Goal: Register for event/course

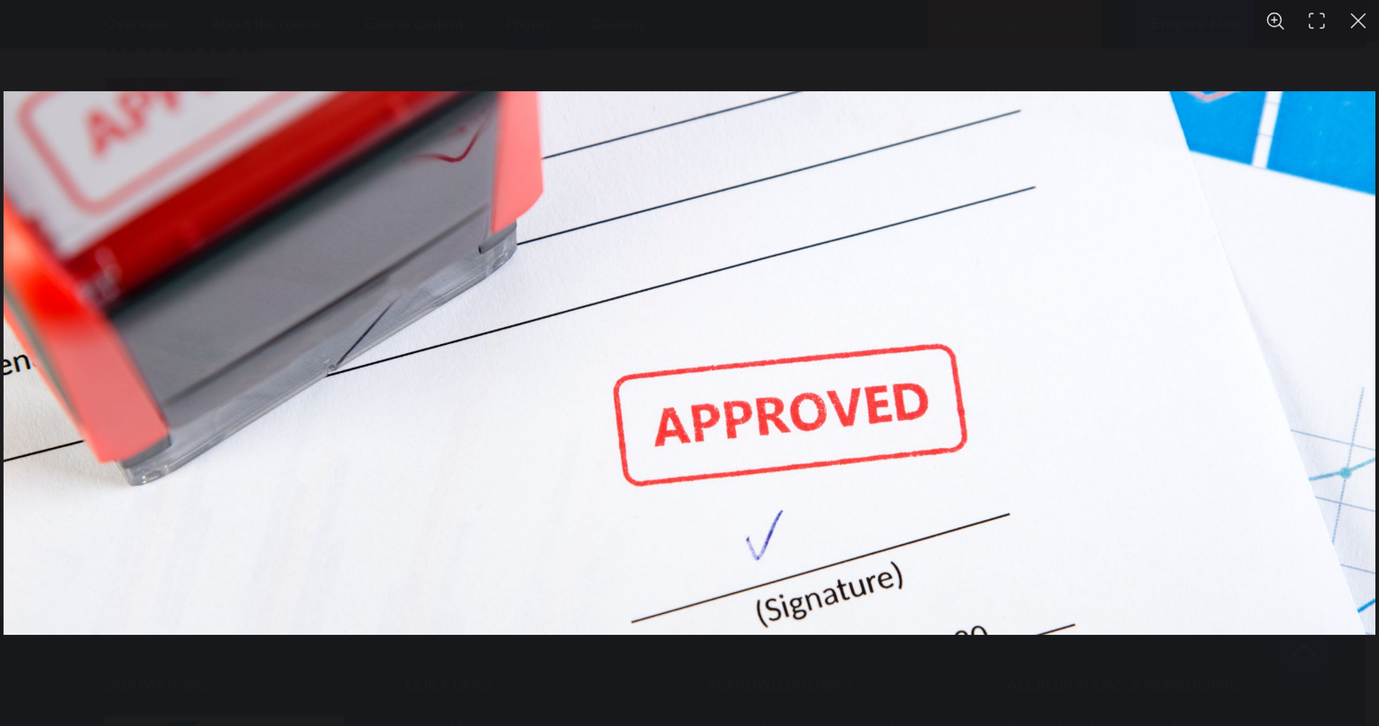
click at [1354, 22] on button "You can close this modal content with the ESC key" at bounding box center [1359, 21] width 42 height 42
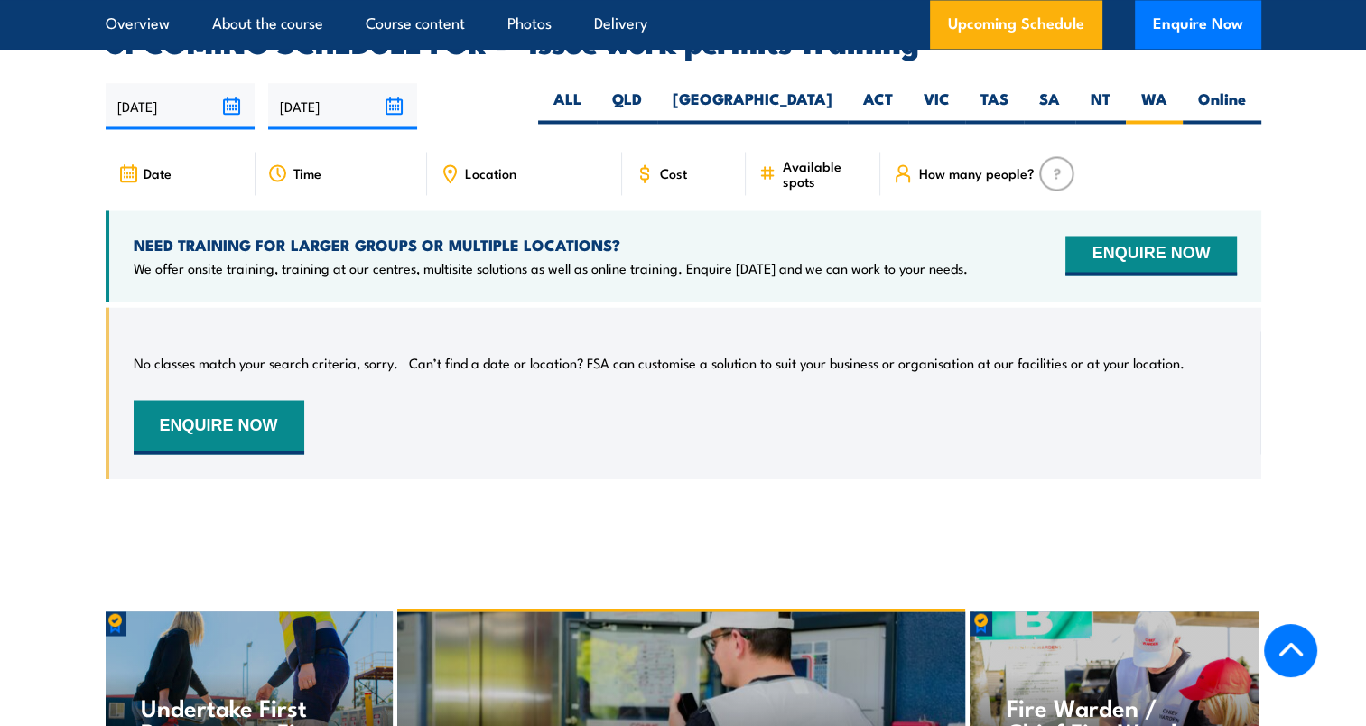
scroll to position [3110, 0]
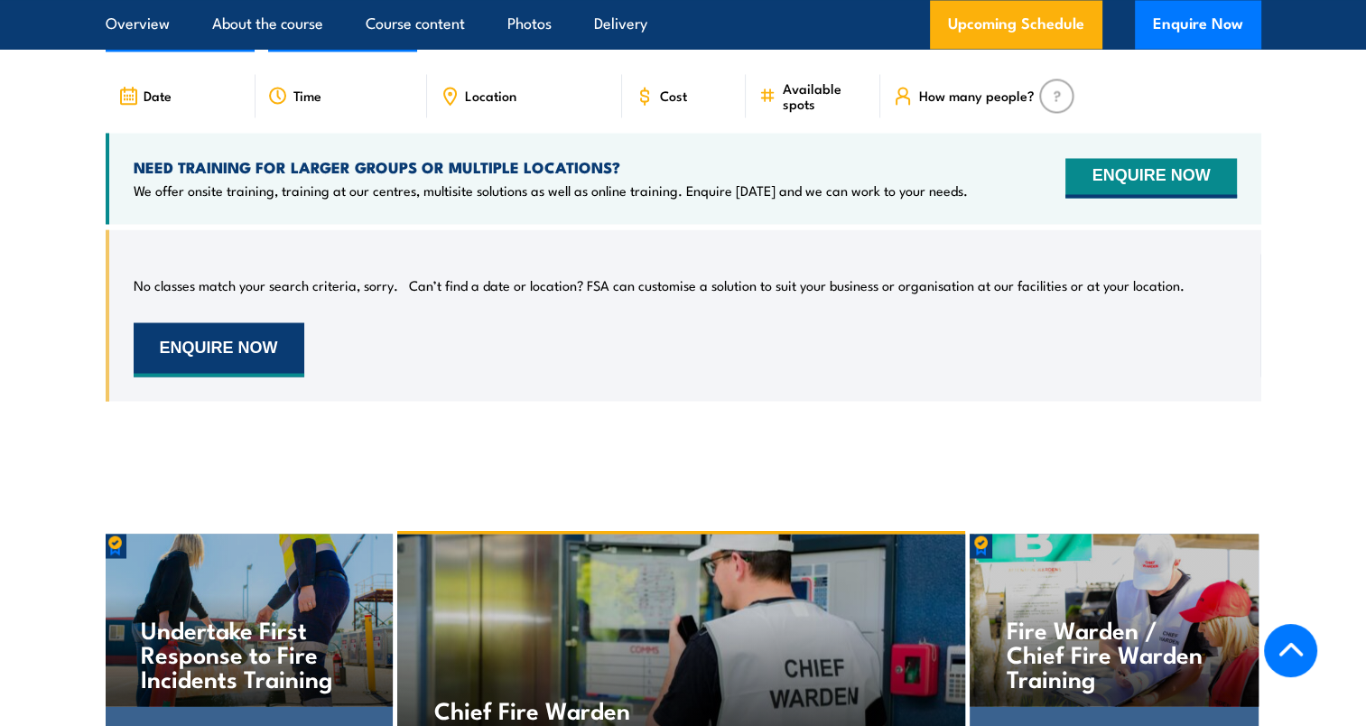
click at [246, 326] on button "ENQUIRE NOW" at bounding box center [219, 349] width 171 height 54
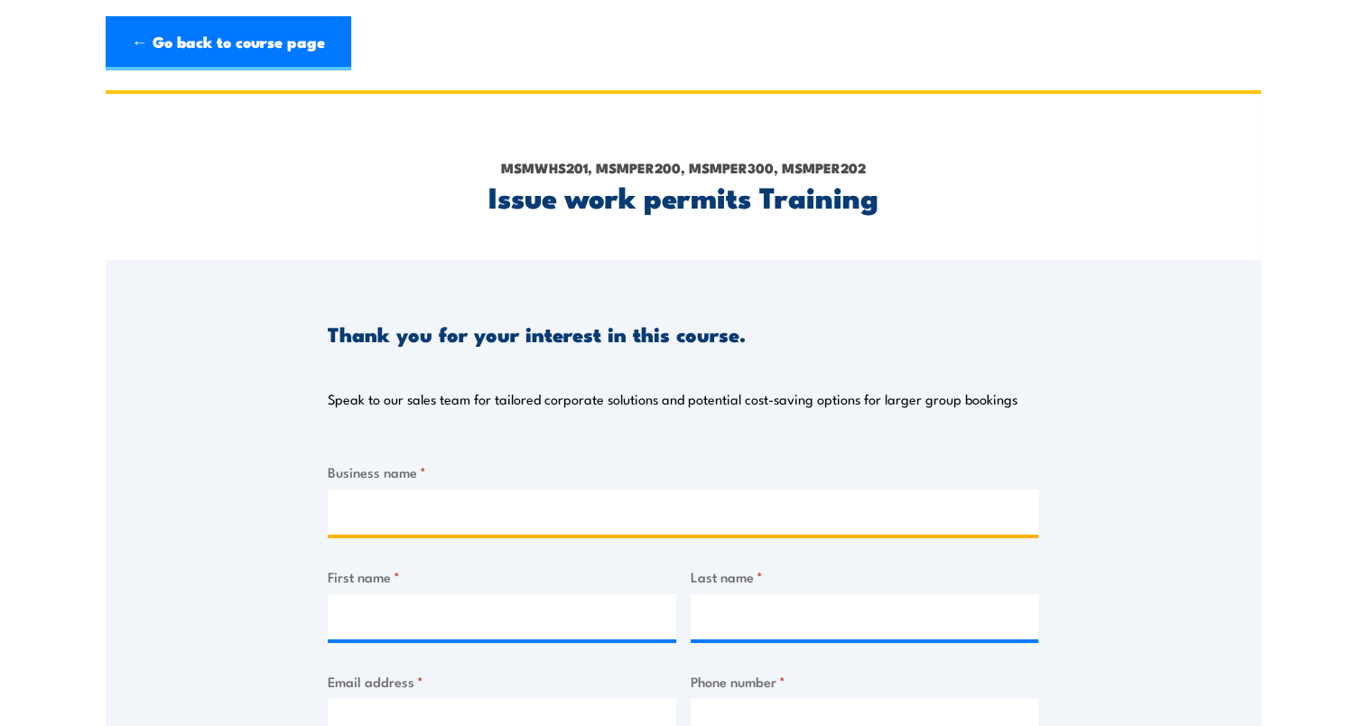
click at [467, 531] on input "Business name *" at bounding box center [683, 511] width 711 height 45
type input "APD Global"
type input "Florencia"
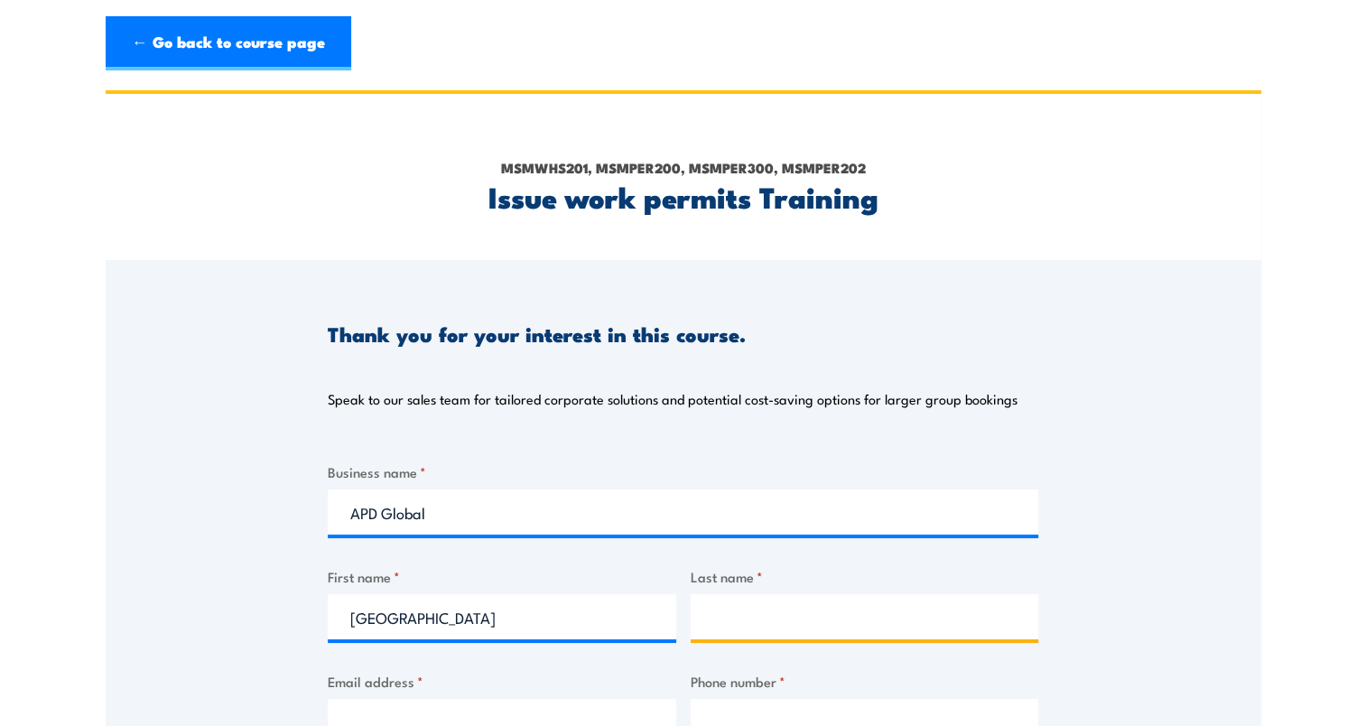
type input "Laurito"
type input "florencia.laurito@hotmail.com"
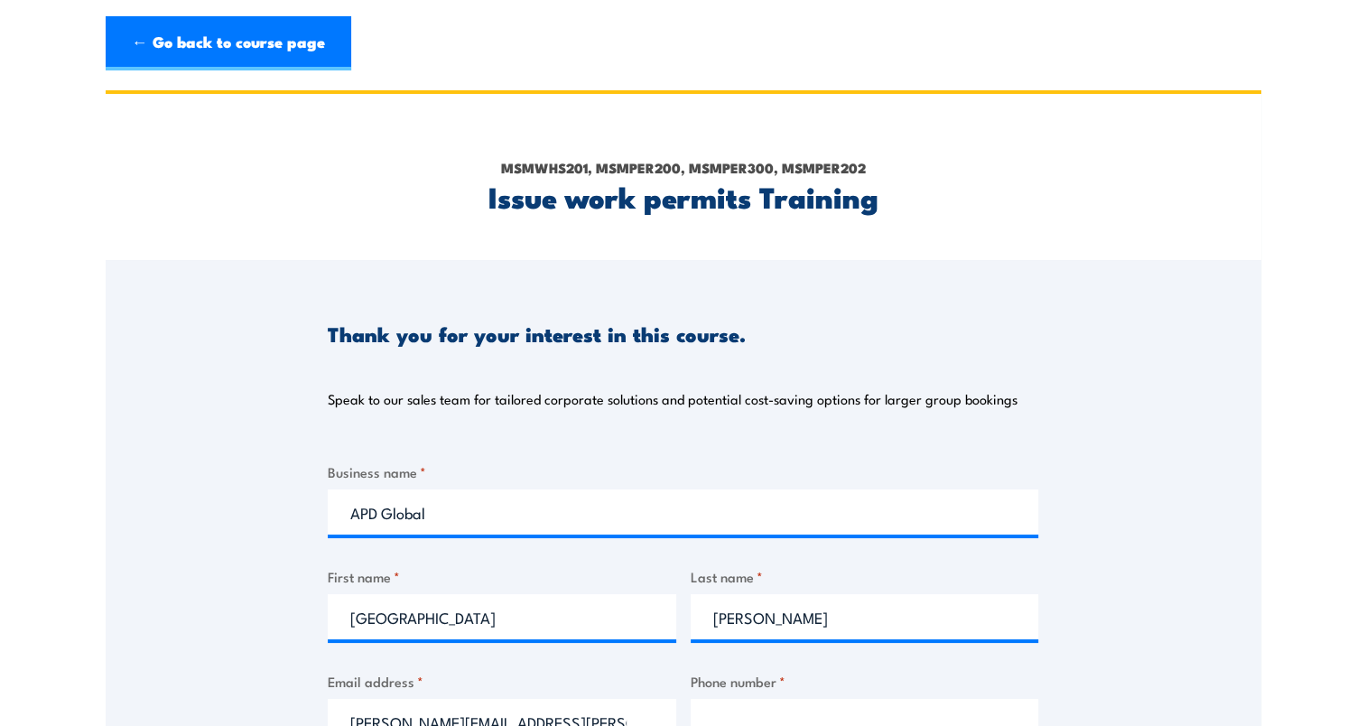
type input "0404434566"
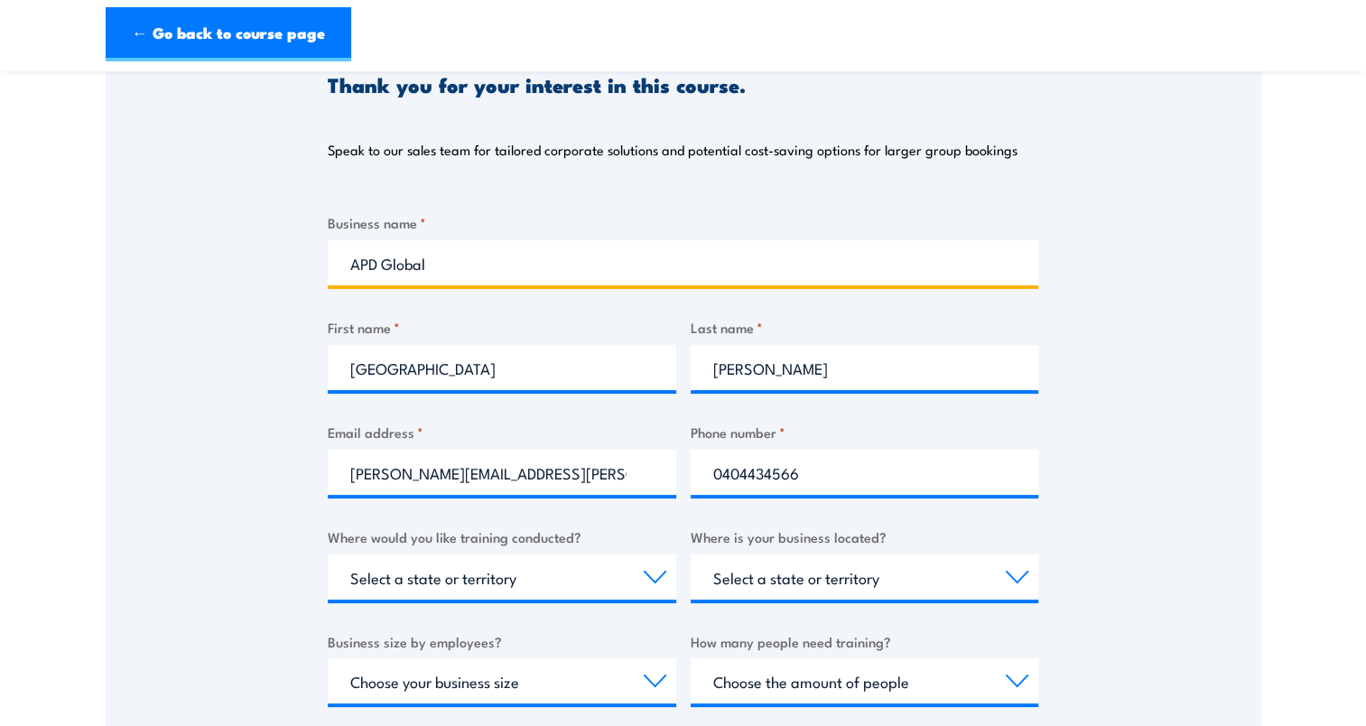
scroll to position [271, 0]
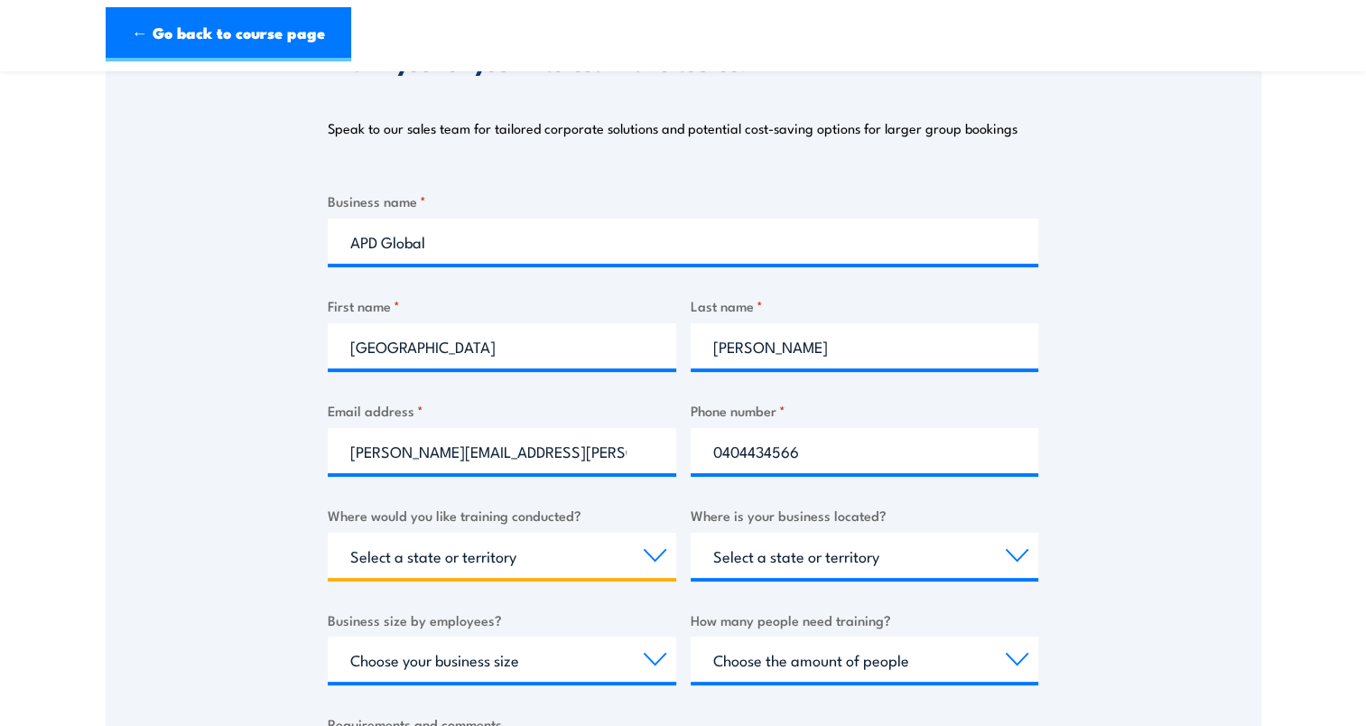
drag, startPoint x: 497, startPoint y: 556, endPoint x: 487, endPoint y: 540, distance: 19.0
click at [497, 553] on select "Select a state or territory Nationally - multiple locations QLD NSW VIC SA ACT …" at bounding box center [502, 555] width 348 height 45
select select "WA"
click at [328, 533] on select "Select a state or territory Nationally - multiple locations QLD NSW VIC SA ACT …" at bounding box center [502, 555] width 348 height 45
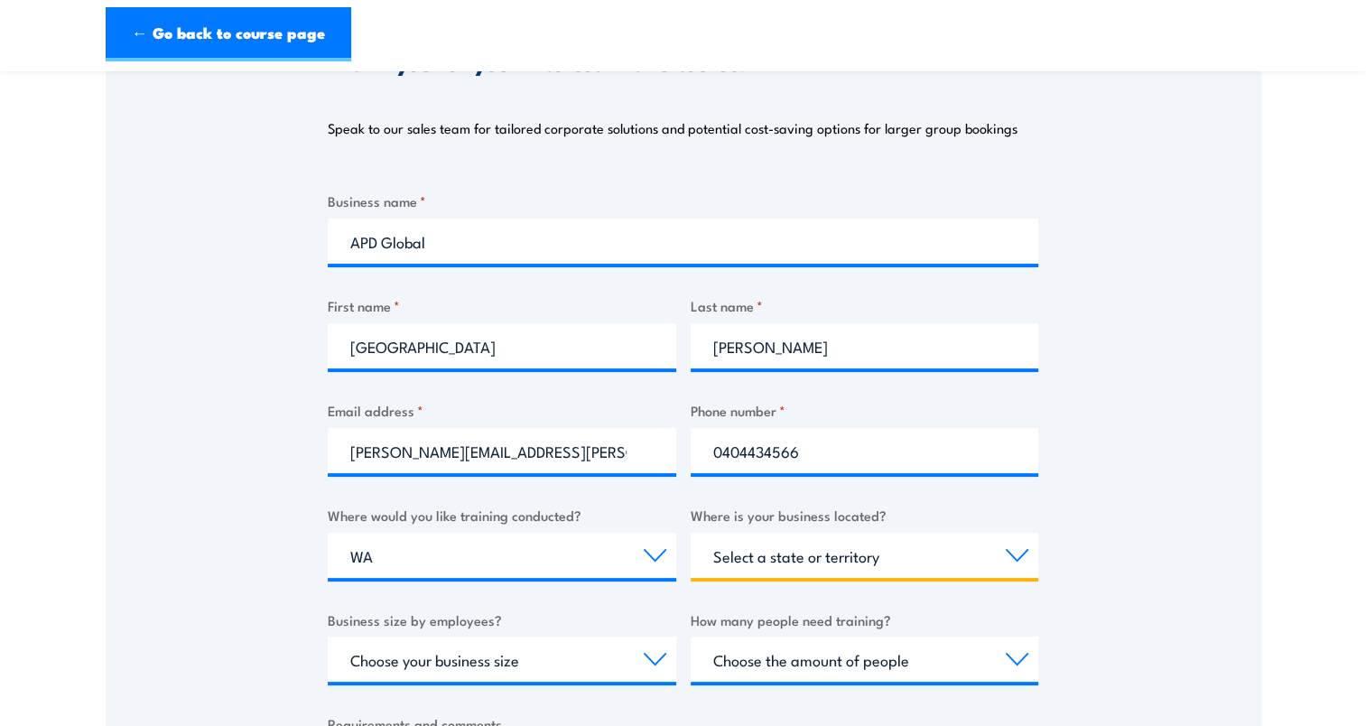
click at [841, 551] on select "Select a state or territory QLD NSW VIC SA ACT WA TAS NT" at bounding box center [865, 555] width 348 height 45
click at [1143, 421] on div "Thank you for your interest in this course. Speak to our sales team for tailore…" at bounding box center [684, 440] width 1156 height 902
click at [788, 556] on select "Select a state or territory QLD NSW VIC SA ACT WA TAS NT" at bounding box center [865, 555] width 348 height 45
select select "WA"
click at [691, 533] on select "Select a state or territory QLD NSW VIC SA ACT WA TAS NT" at bounding box center [865, 555] width 348 height 45
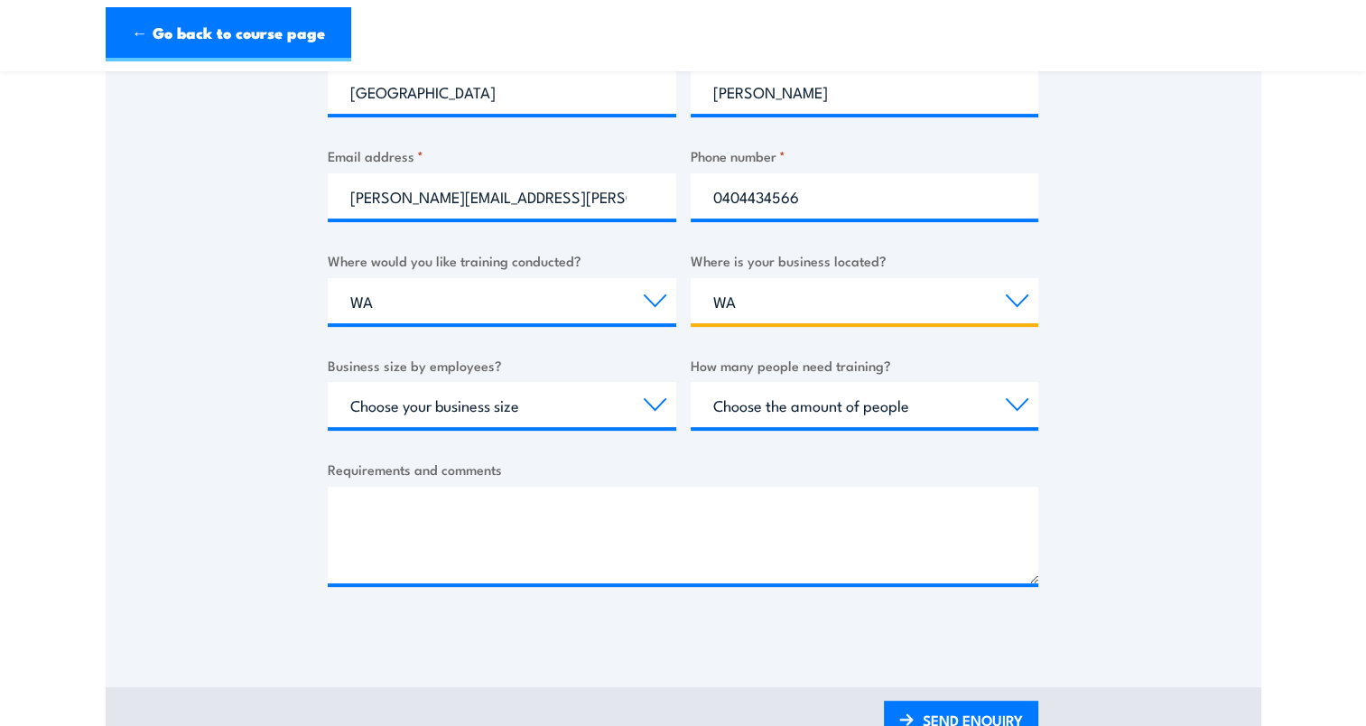
scroll to position [542, 0]
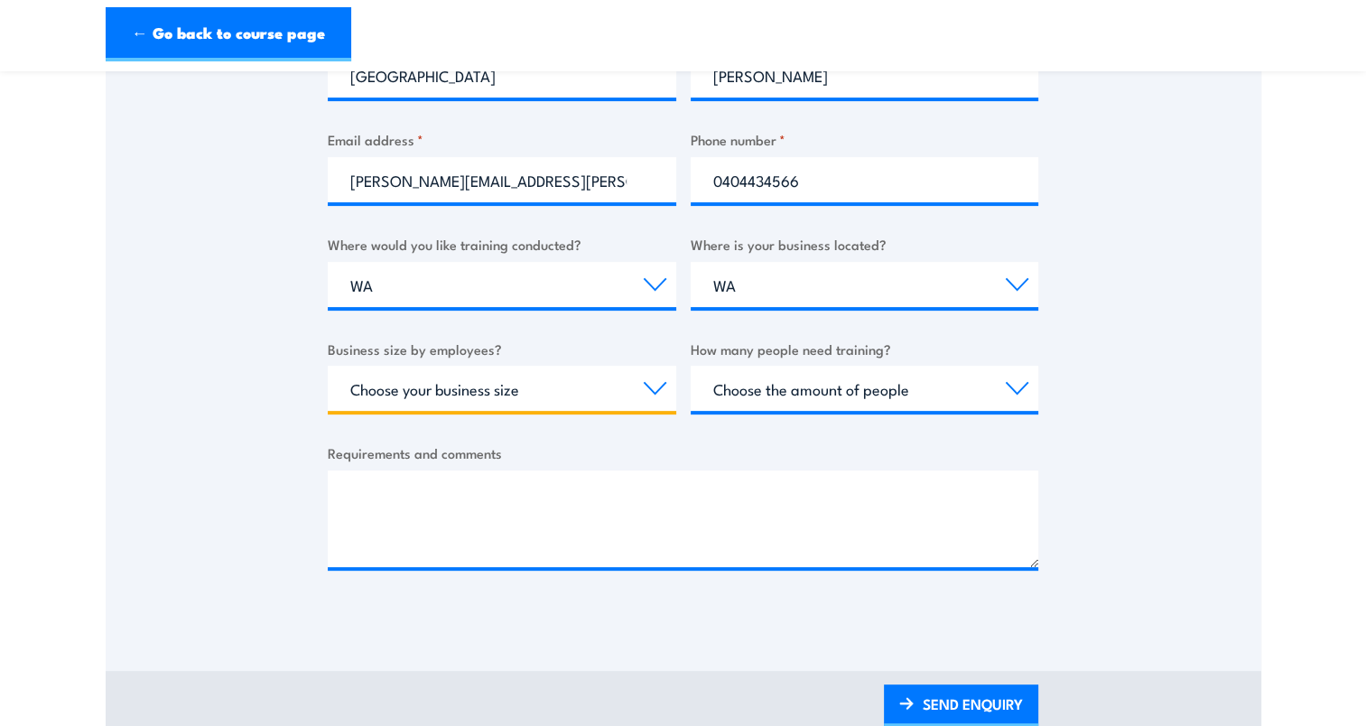
click at [465, 392] on select "Choose your business size 1 to 19 20 to 199 200+" at bounding box center [502, 388] width 348 height 45
select select "1 to 19"
click at [328, 366] on select "Choose your business size 1 to 19 20 to 199 200+" at bounding box center [502, 388] width 348 height 45
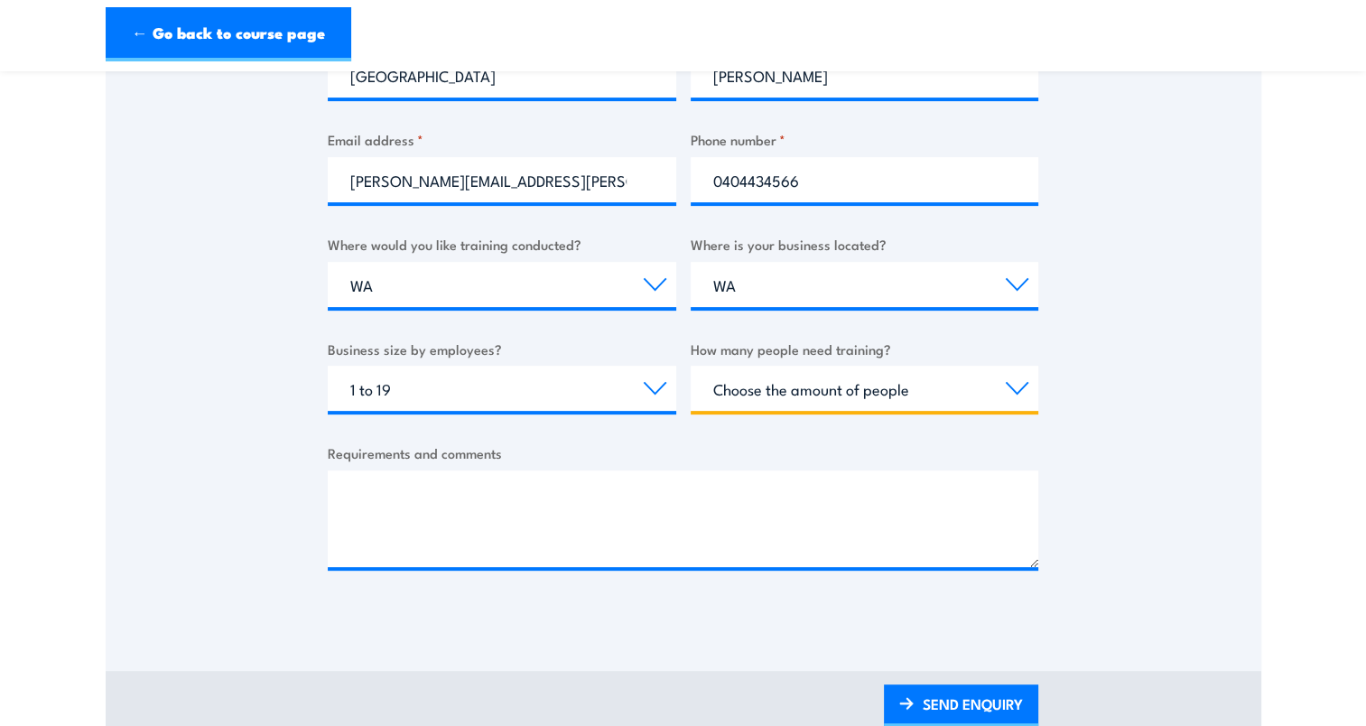
click at [904, 391] on select "Choose the amount of people 1 to 4 5 to 19 20+" at bounding box center [865, 388] width 348 height 45
select select "1 to 4"
click at [691, 366] on select "Choose the amount of people 1 to 4 5 to 19 20+" at bounding box center [865, 388] width 348 height 45
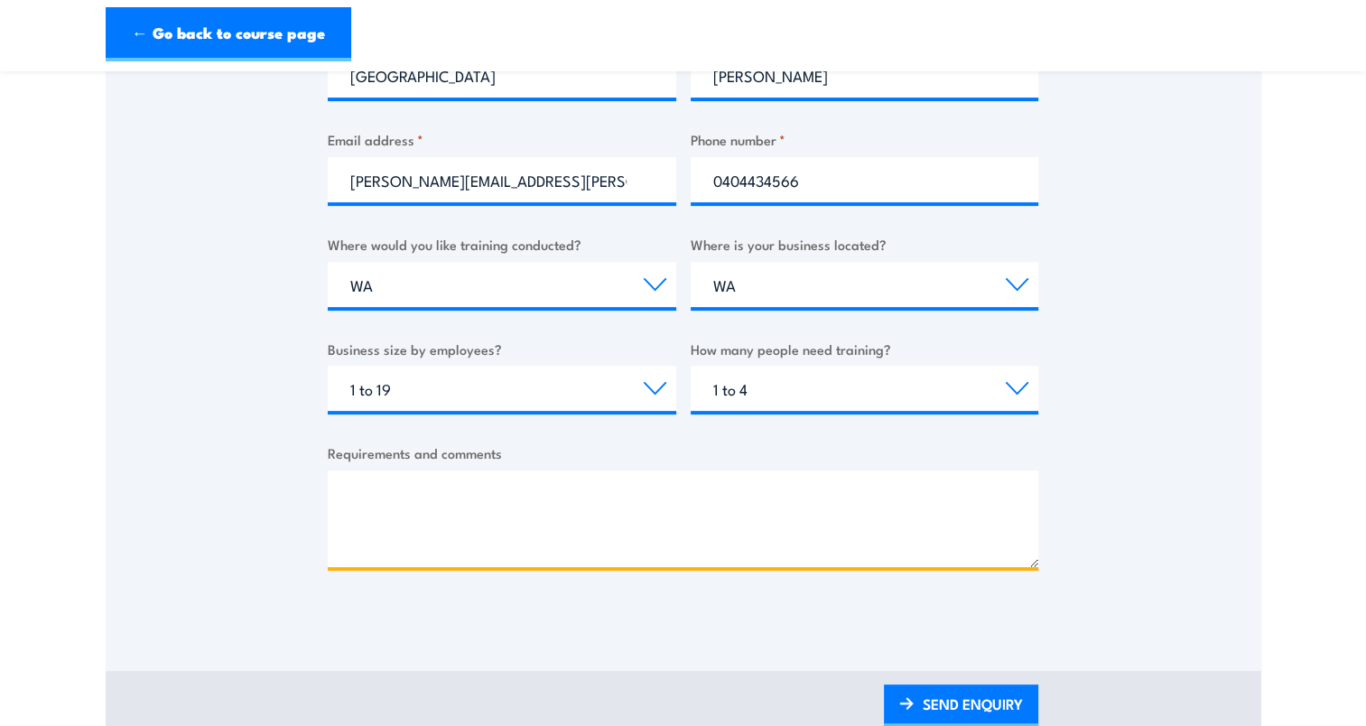
click at [532, 491] on textarea "Requirements and comments" at bounding box center [683, 518] width 711 height 97
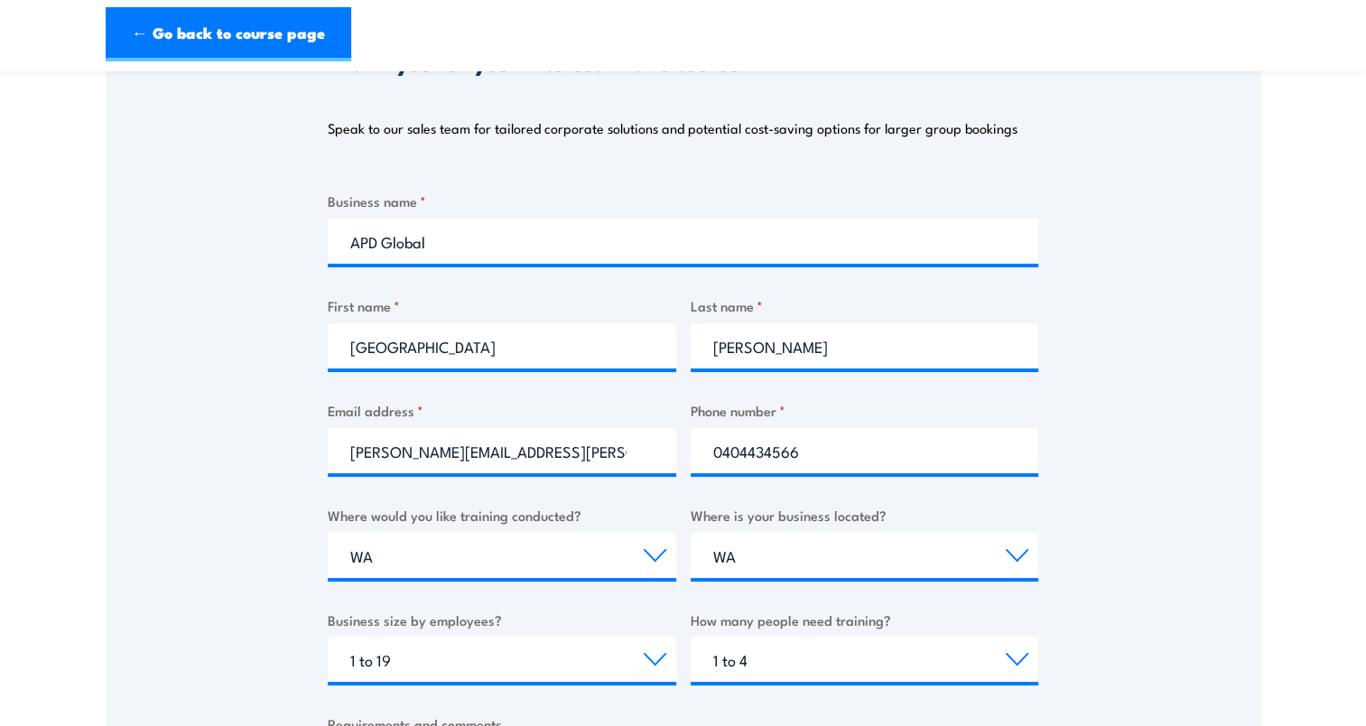
scroll to position [0, 0]
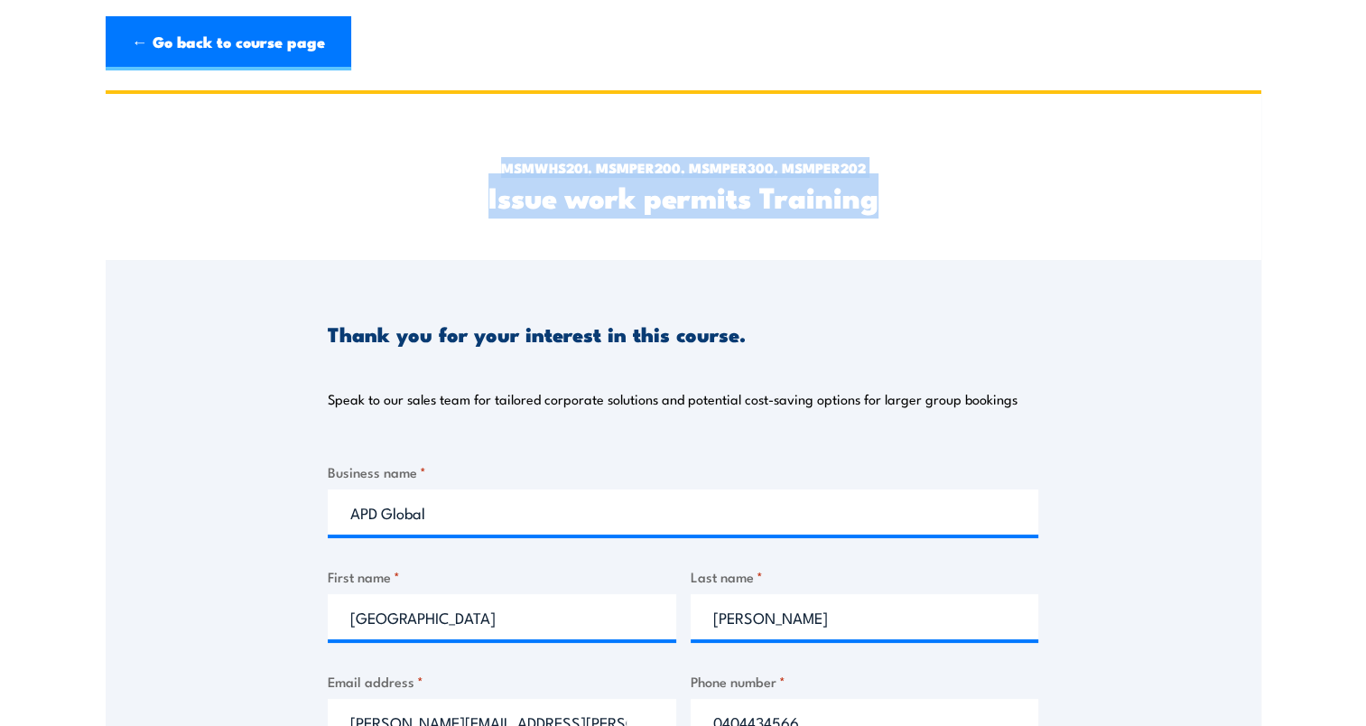
drag, startPoint x: 878, startPoint y: 194, endPoint x: 465, endPoint y: 163, distance: 414.7
click at [465, 163] on div "MSMWHS201, MSMPER200, MSMPER300, MSMPER202 Issue work permits Training" at bounding box center [683, 177] width 711 height 166
copy div "MSMWHS201, MSMPER200, MSMPER300, MSMPER202 Issue work permits Training"
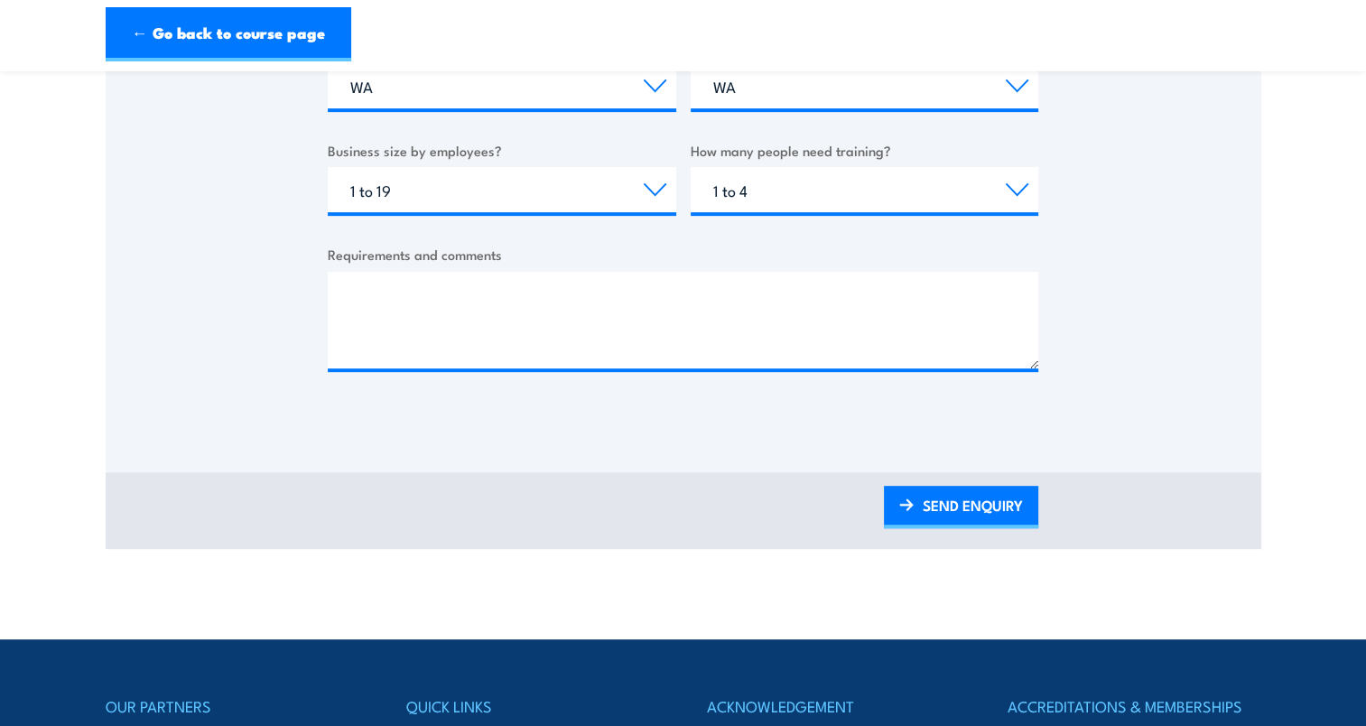
scroll to position [813, 0]
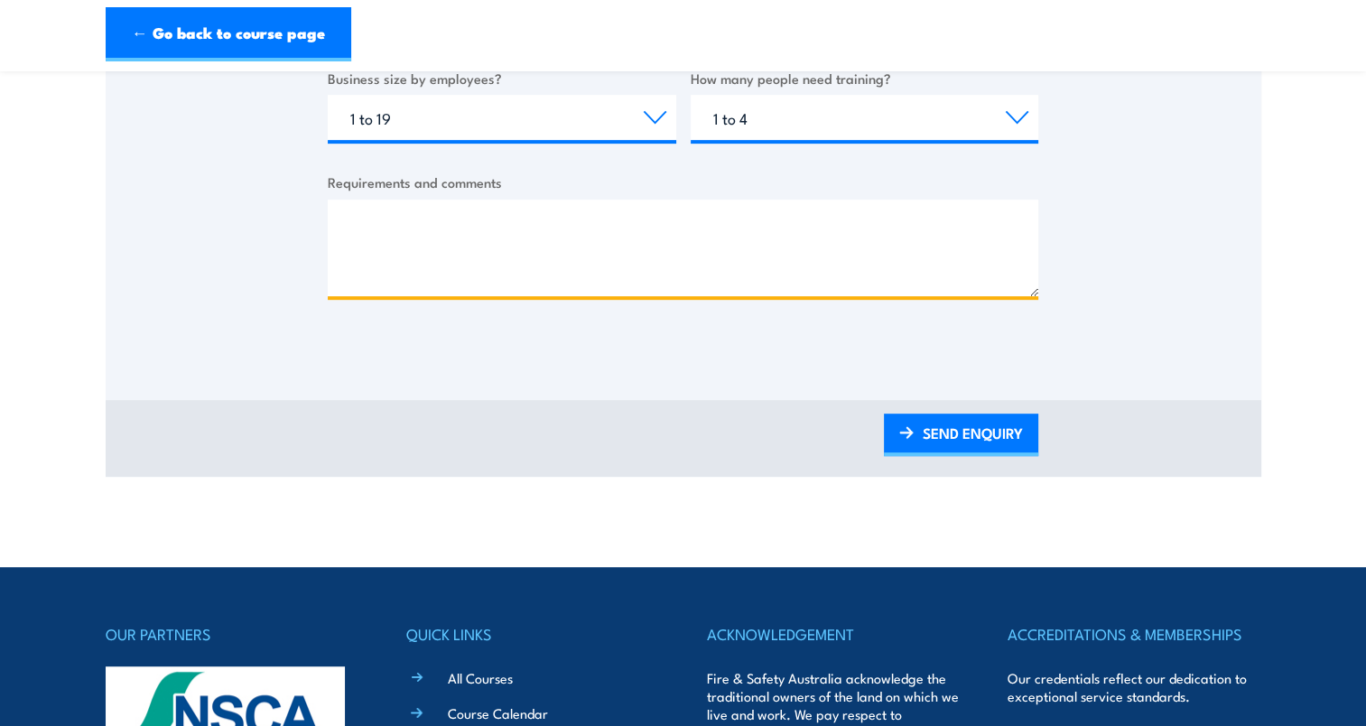
click at [461, 220] on textarea "Requirements and comments" at bounding box center [683, 248] width 711 height 97
paste textarea "MSMWHS201, MSMPER200, MSMPER300, MSMPER202 Issue work permits Training"
click at [470, 238] on textarea "MSMWHS201, MSMPER200, MSMPER300, MSMPER202 Issue work permits Training" at bounding box center [683, 248] width 711 height 97
click at [348, 223] on textarea "MSMWHS201, MSMPER200, MSMPER300, MSMPER202 Issue work permits Training" at bounding box center [683, 248] width 711 height 97
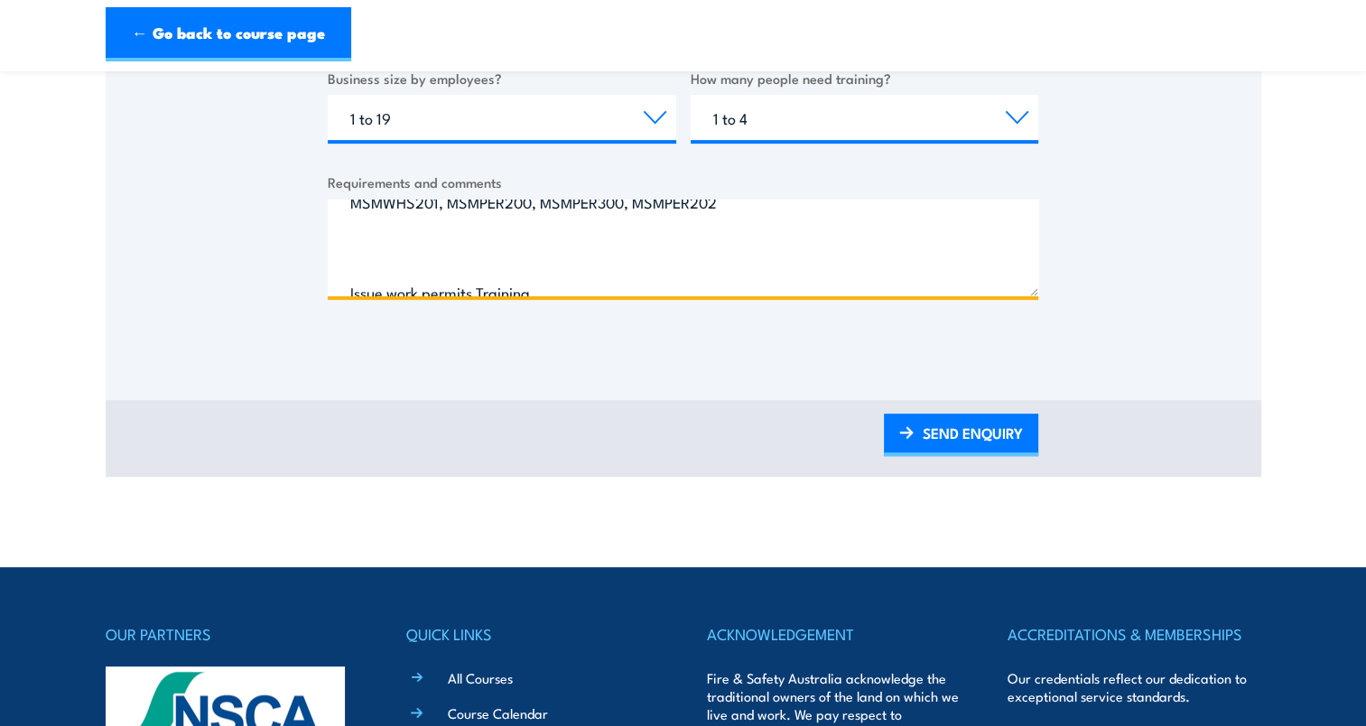
scroll to position [39, 0]
drag, startPoint x: 537, startPoint y: 274, endPoint x: 307, endPoint y: 285, distance: 230.5
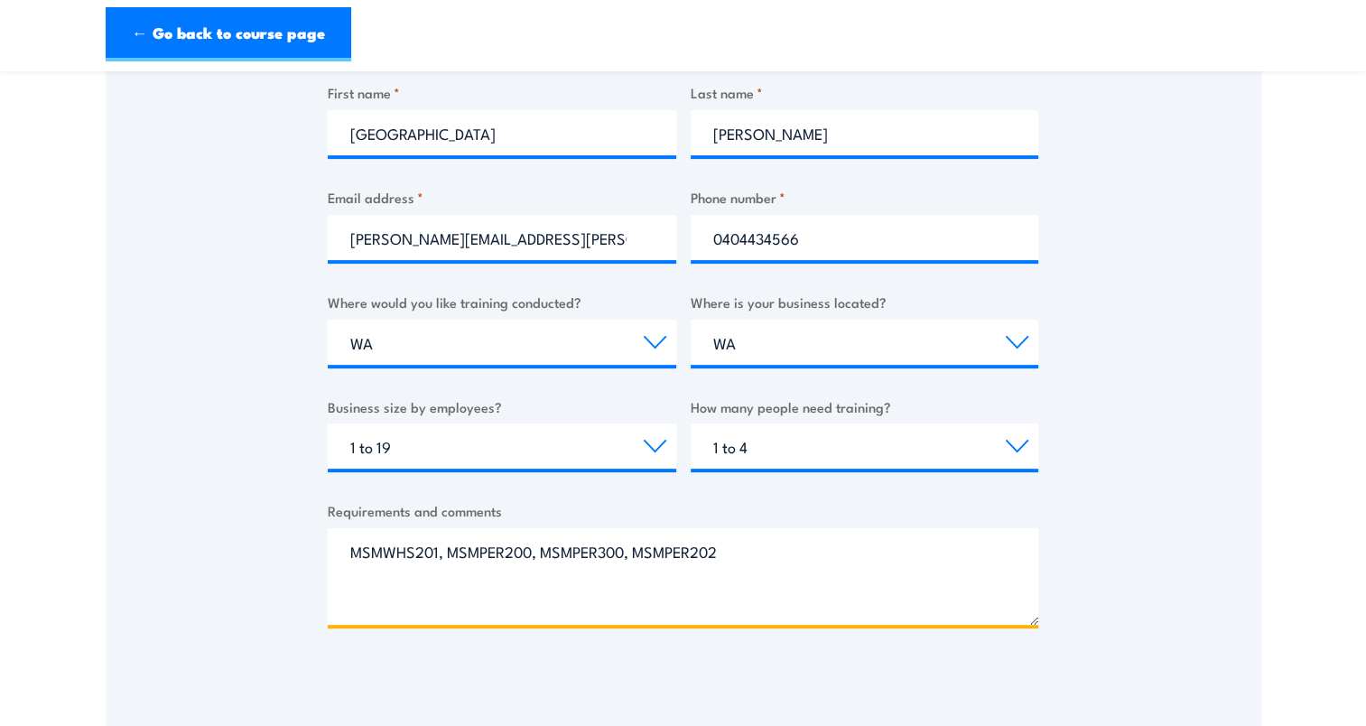
scroll to position [632, 0]
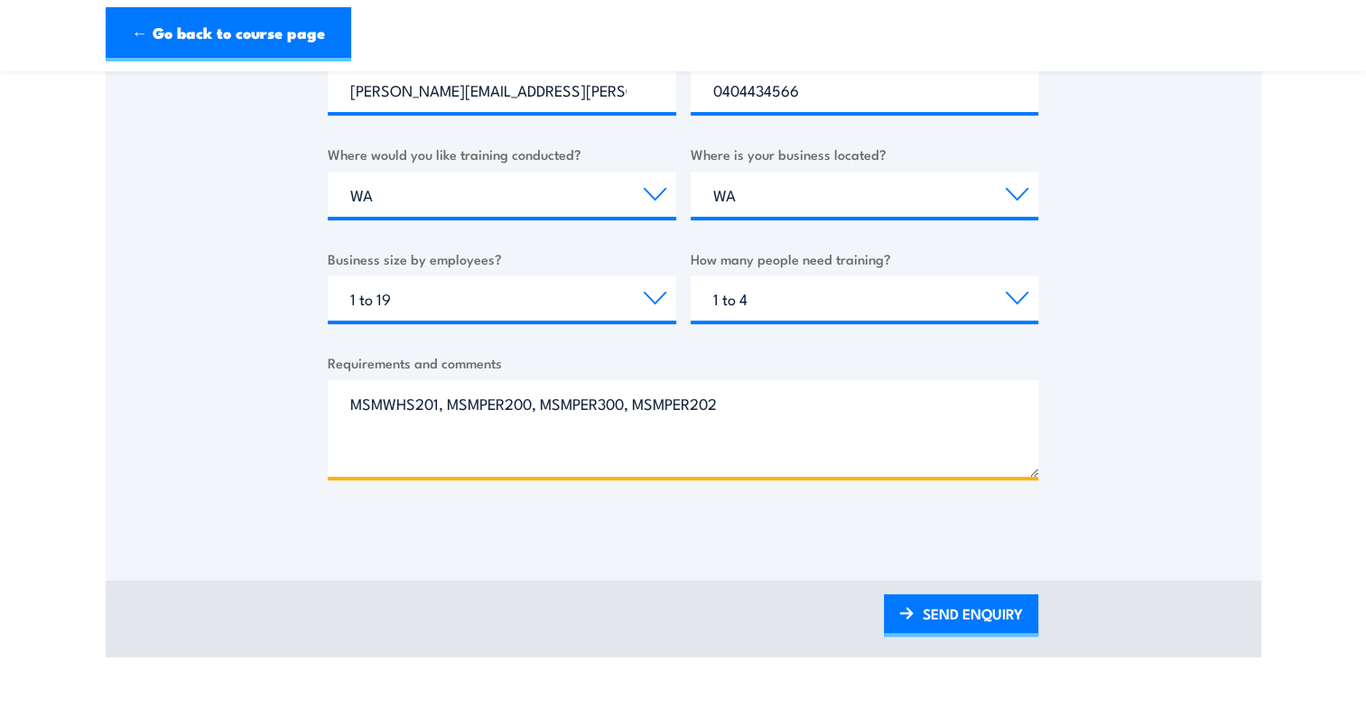
click at [347, 407] on textarea "MSMWHS201, MSMPER200, MSMPER300, MSMPER202" at bounding box center [683, 428] width 711 height 97
paste textarea "Issue work permits Training"
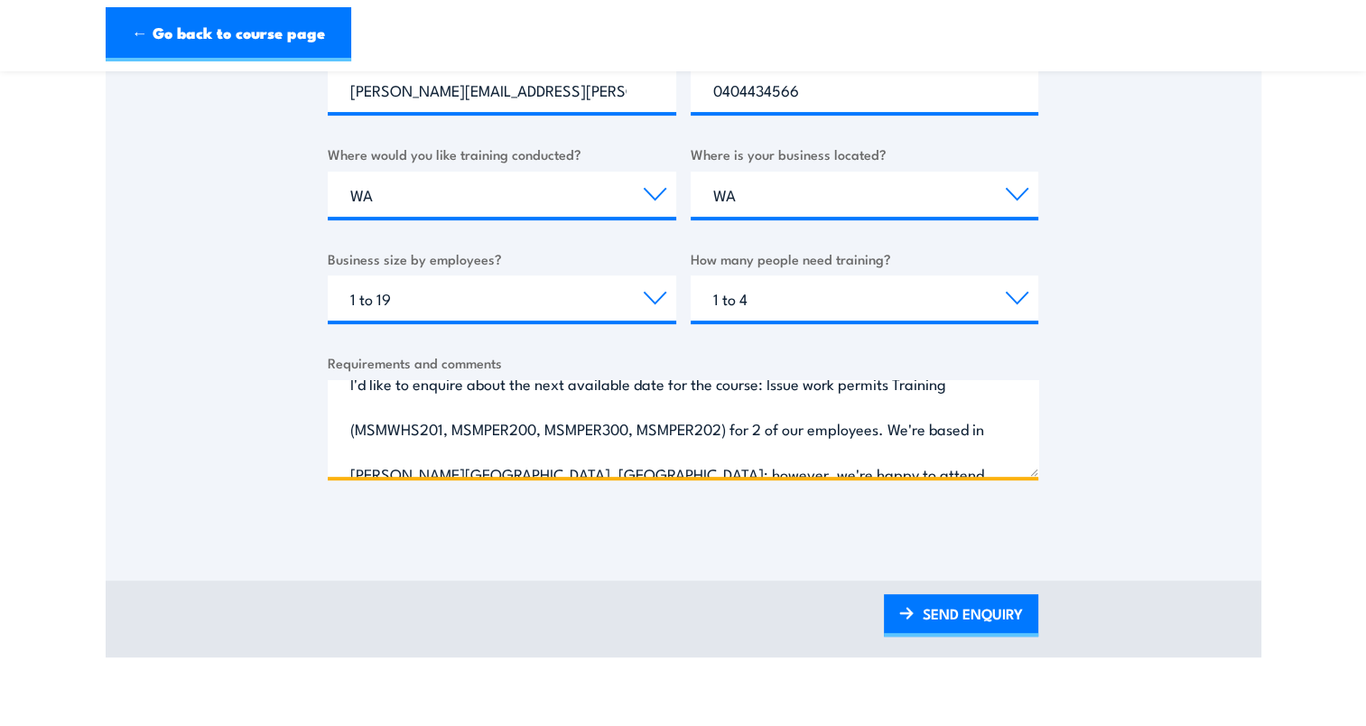
scroll to position [0, 0]
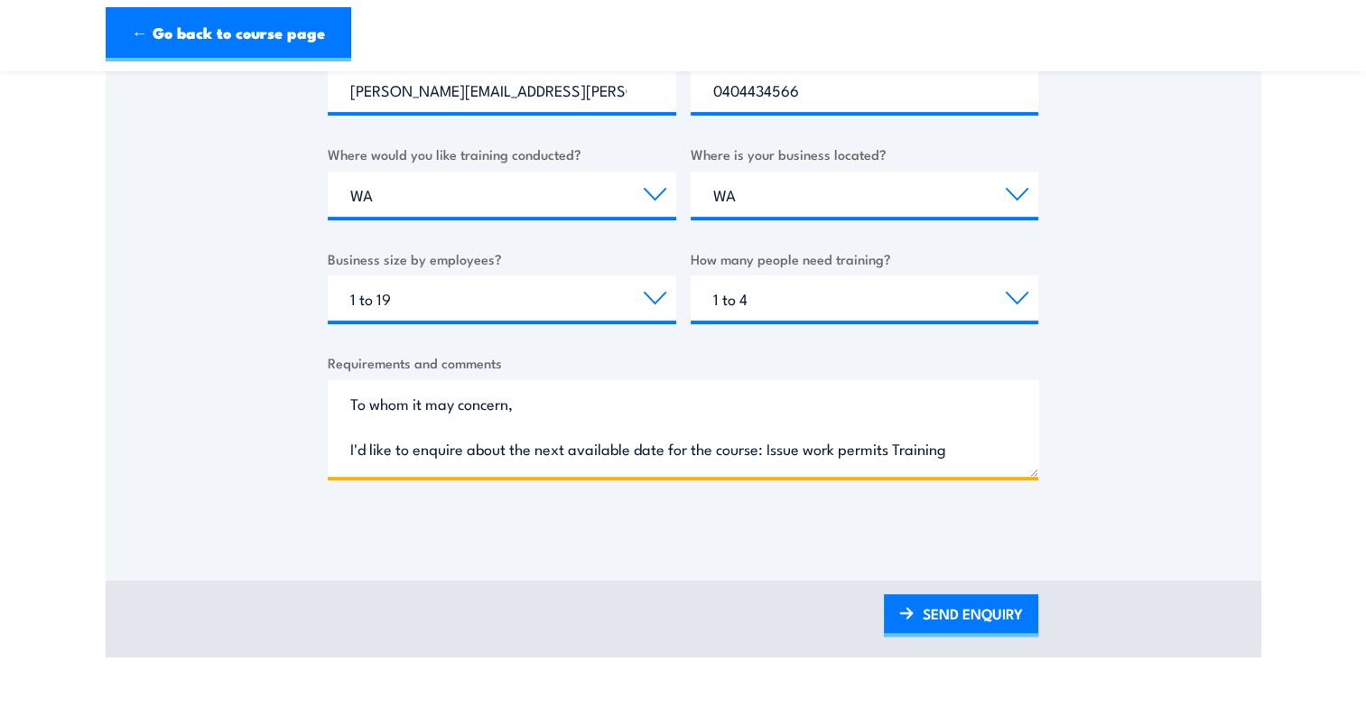
click at [665, 448] on textarea "To whom it may concern, I'd like to enquire about the next available date for t…" at bounding box center [683, 428] width 711 height 97
type textarea "To whom it may concern, I'd like to enquire about the next available date this …"
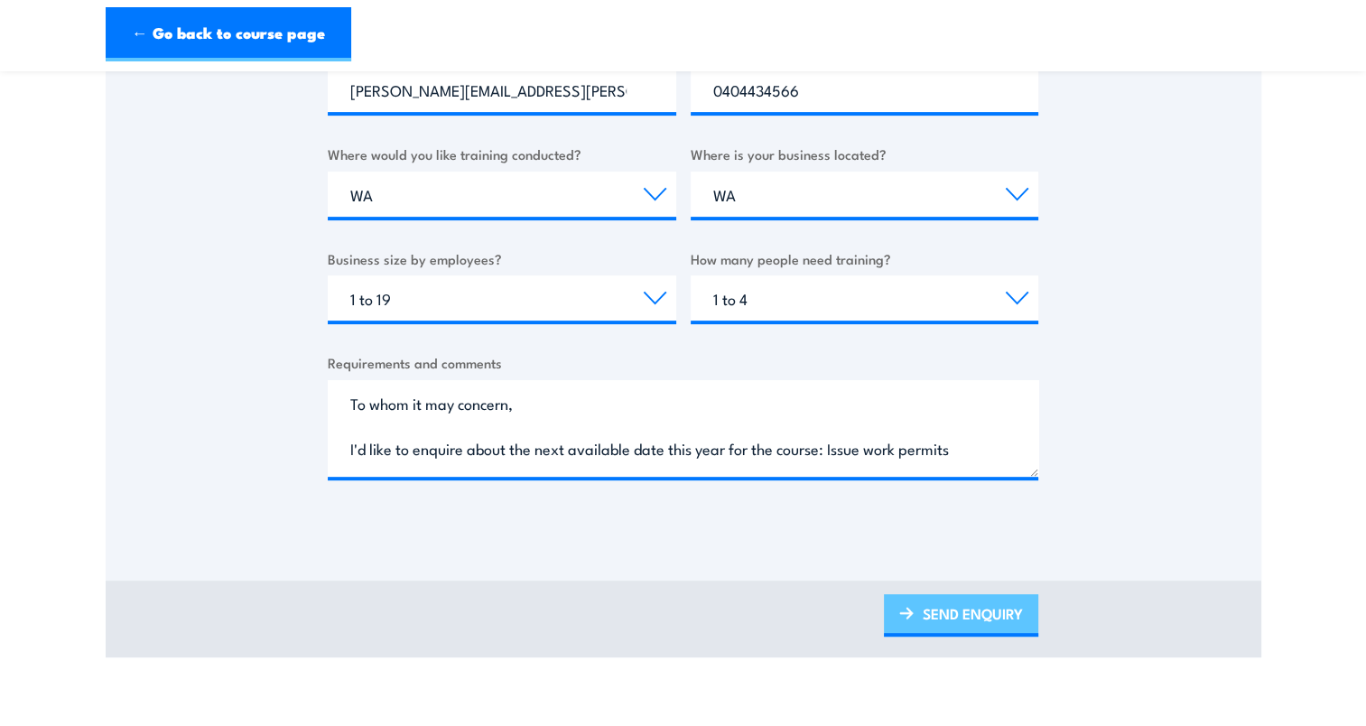
click at [947, 618] on link "SEND ENQUIRY" at bounding box center [961, 615] width 154 height 42
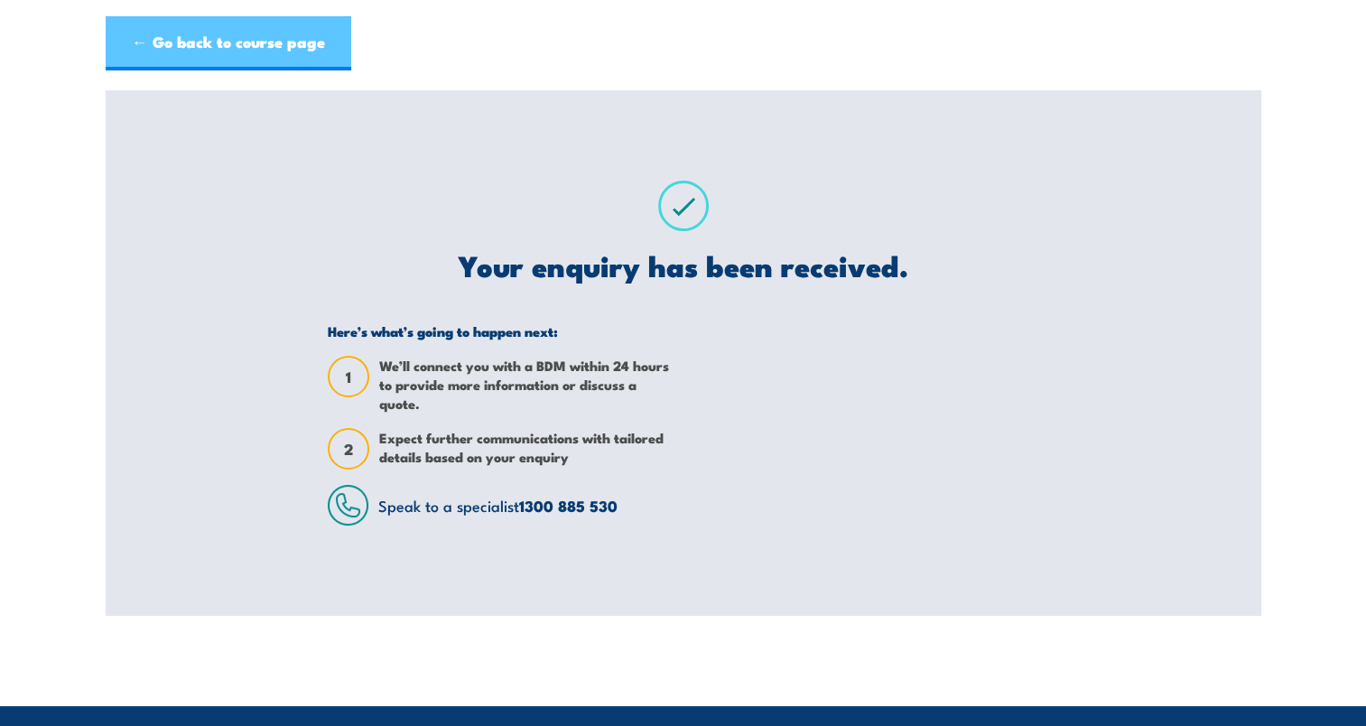
click at [268, 42] on link "← Go back to course page" at bounding box center [229, 43] width 246 height 54
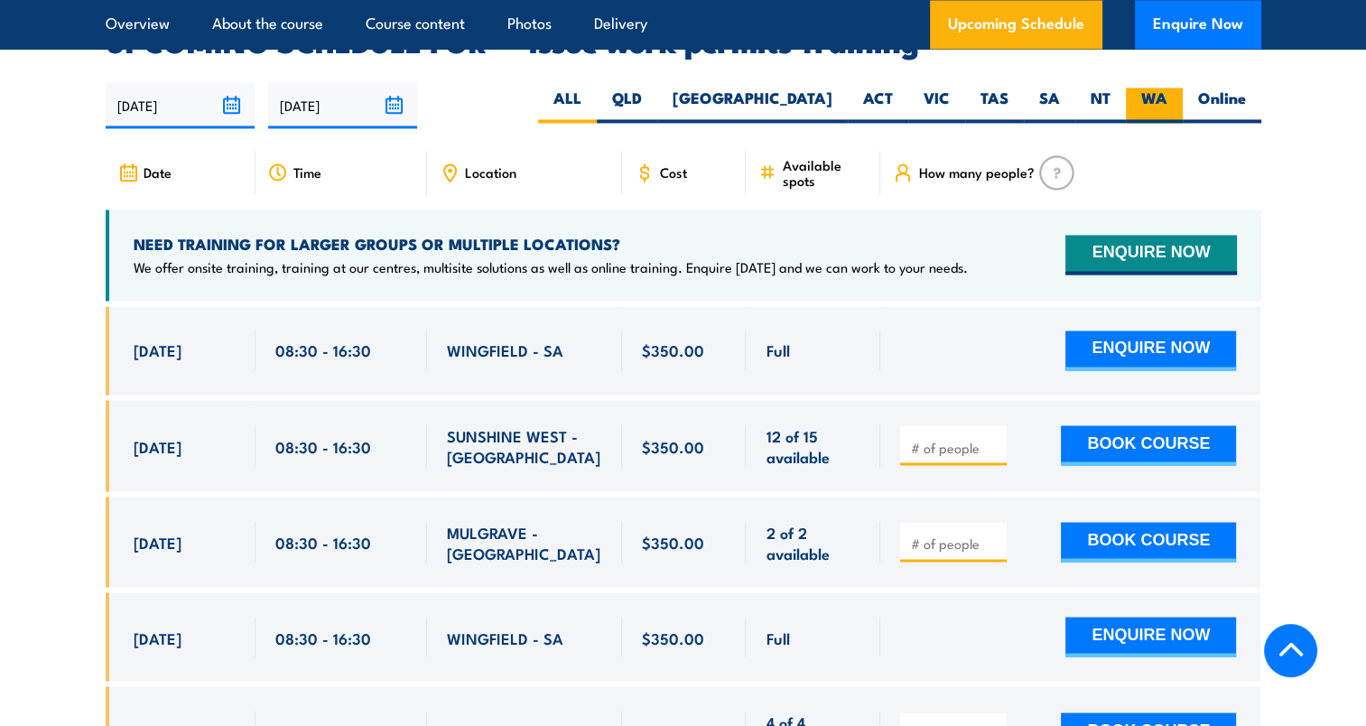
click at [1155, 88] on label "WA" at bounding box center [1154, 105] width 57 height 35
click at [1167, 88] on input "WA" at bounding box center [1173, 94] width 12 height 12
radio input "true"
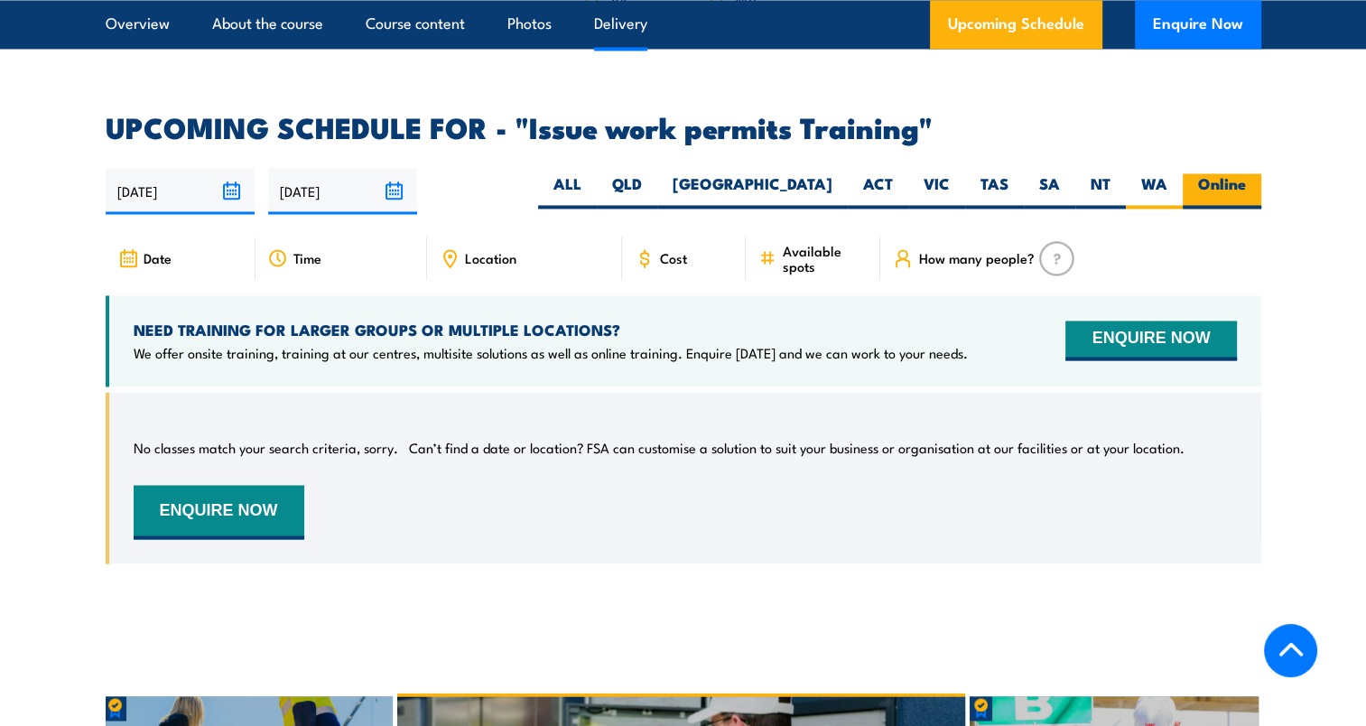
scroll to position [3033, 0]
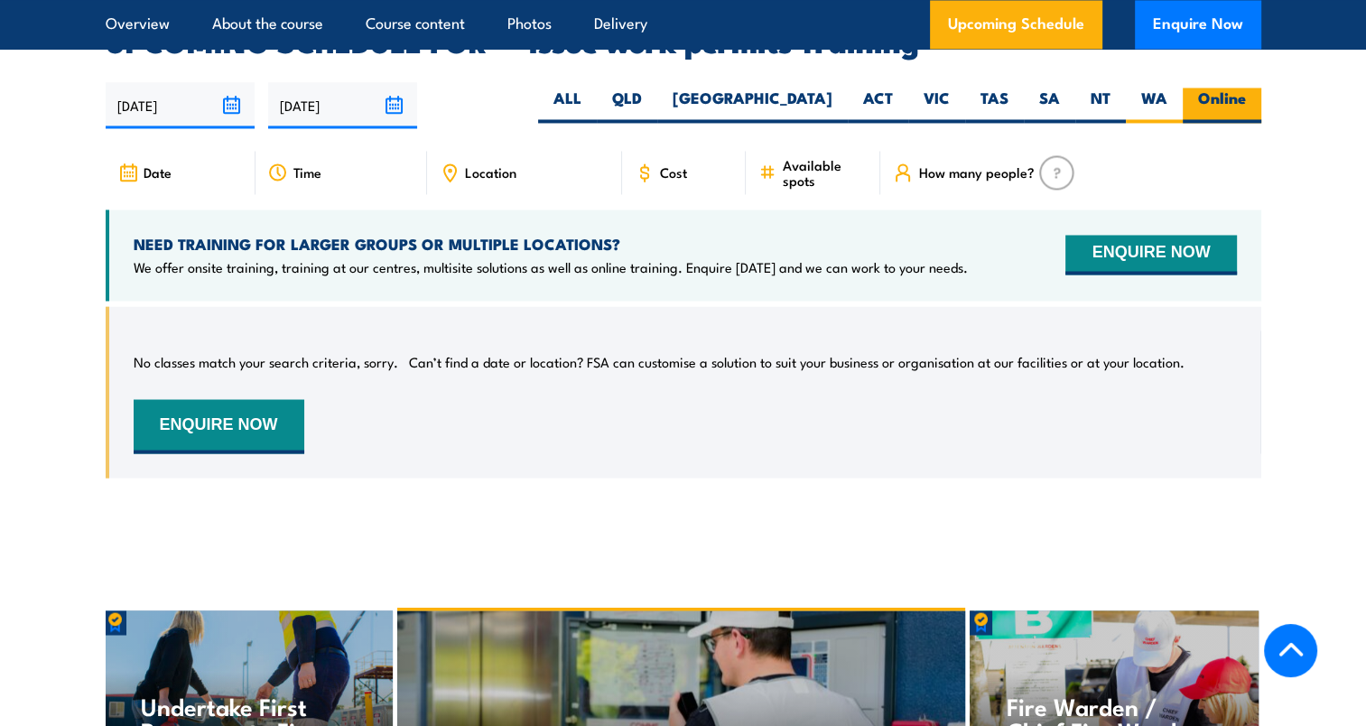
click at [1212, 88] on label "Online" at bounding box center [1222, 105] width 79 height 35
click at [1246, 88] on input "Online" at bounding box center [1252, 94] width 12 height 12
radio input "true"
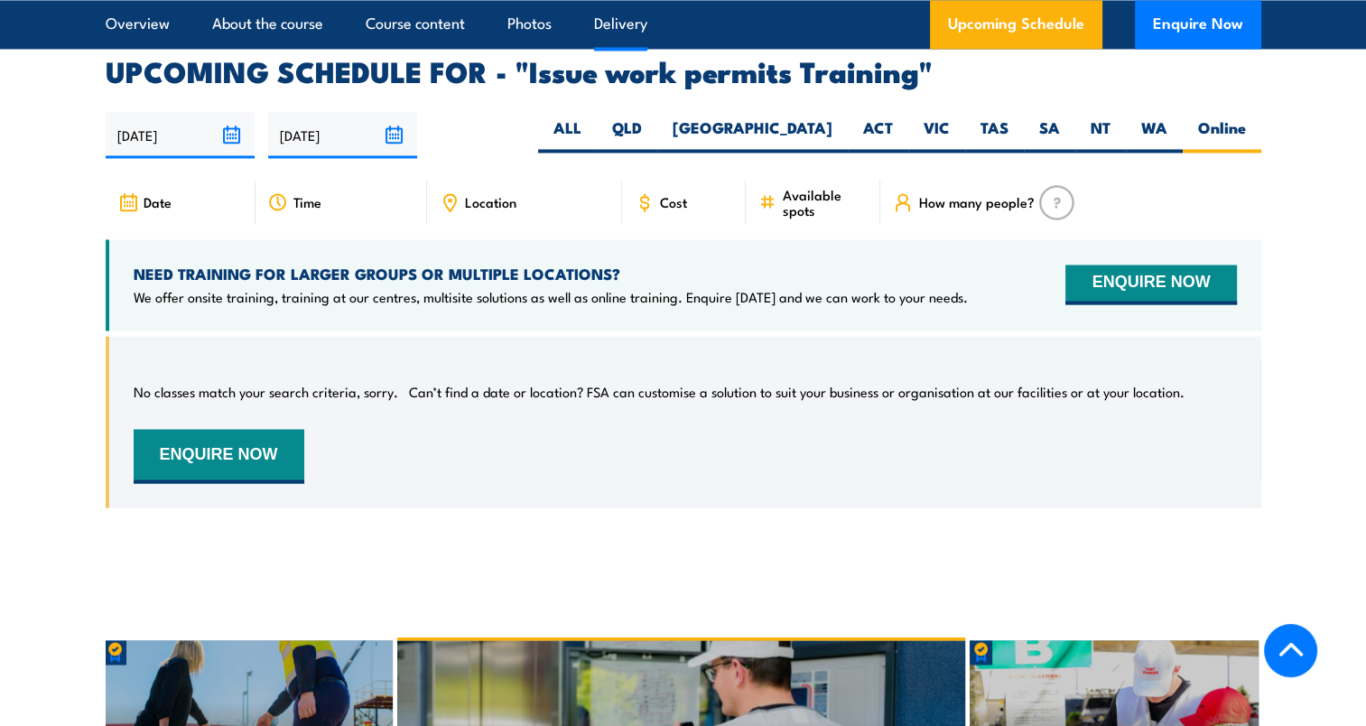
scroll to position [3033, 0]
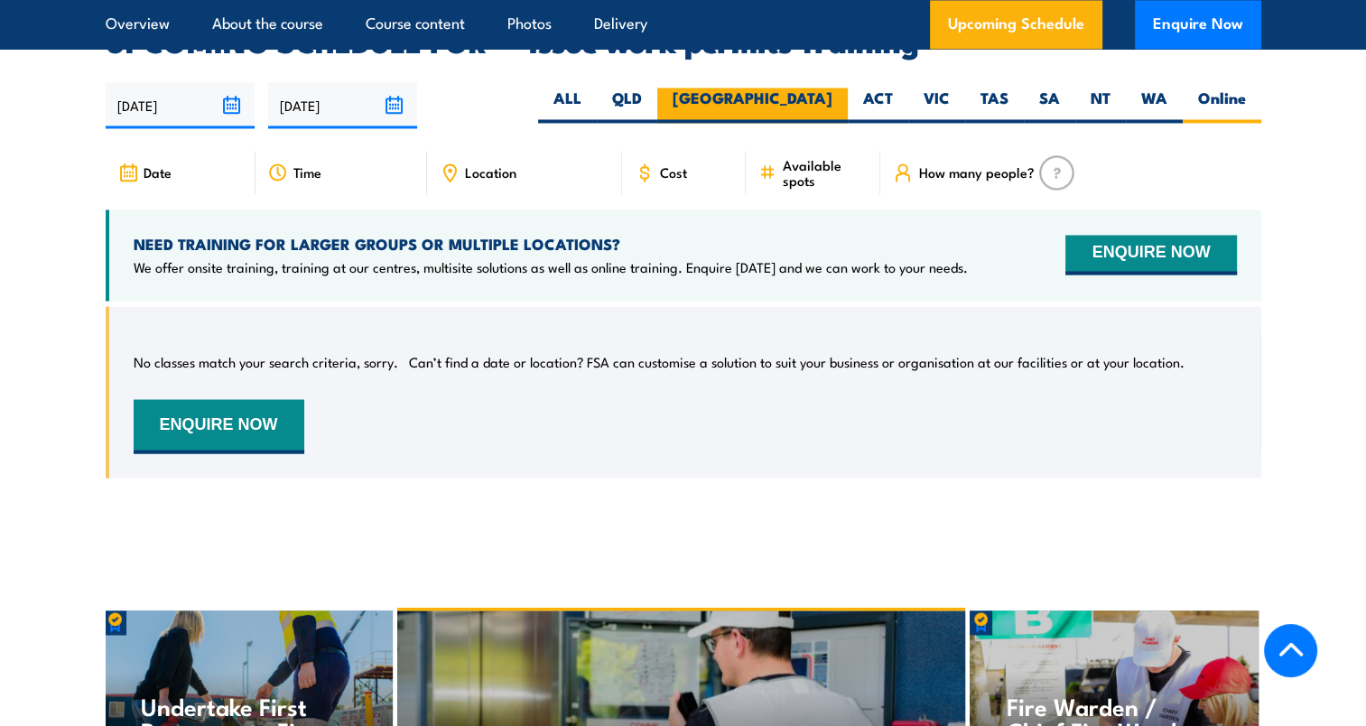
click at [818, 88] on label "[GEOGRAPHIC_DATA]" at bounding box center [752, 105] width 190 height 35
click at [832, 88] on input "[GEOGRAPHIC_DATA]" at bounding box center [838, 94] width 12 height 12
radio input "true"
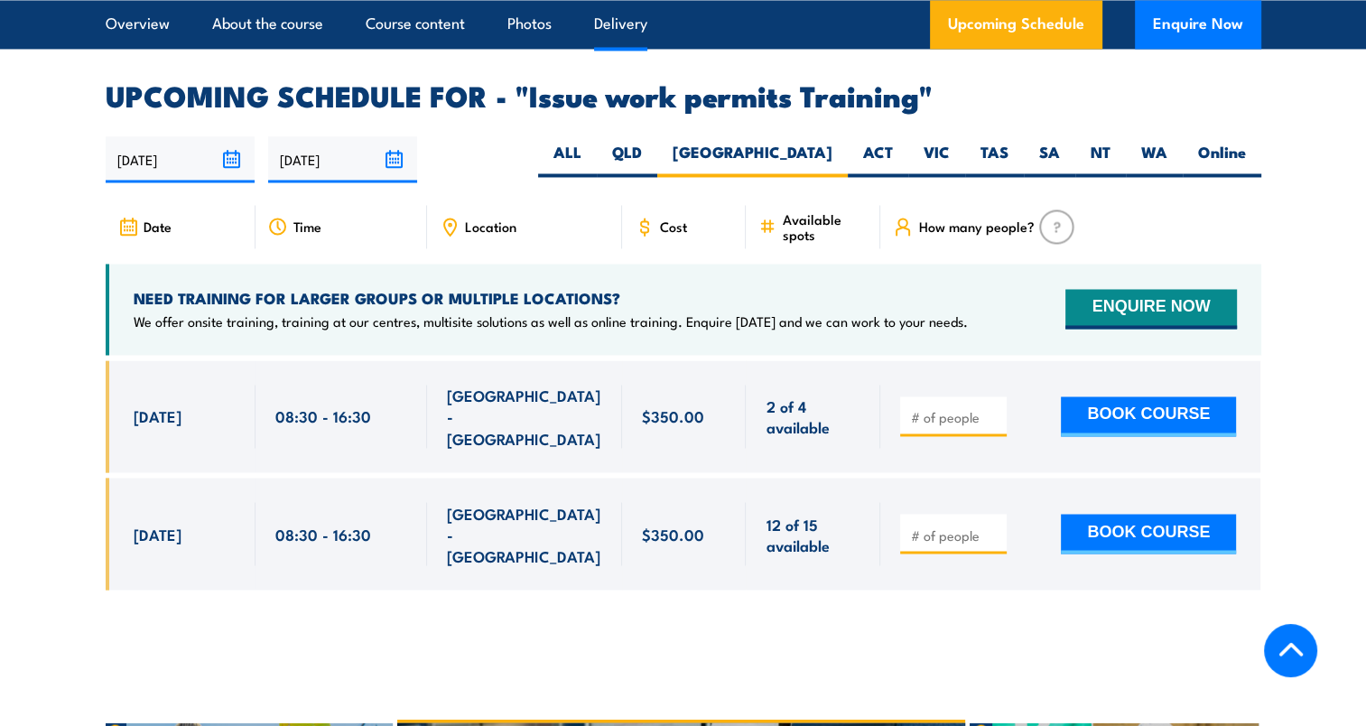
scroll to position [3033, 0]
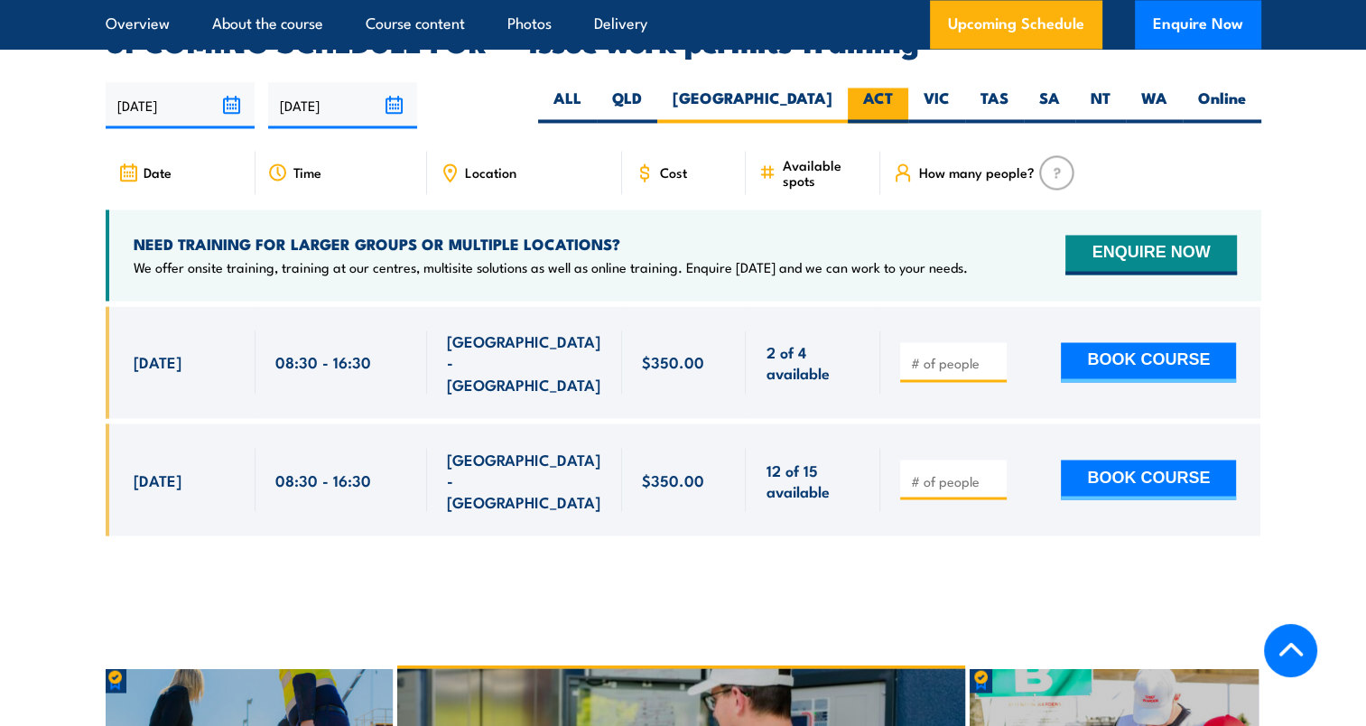
click at [899, 88] on label "ACT" at bounding box center [878, 105] width 60 height 35
click at [899, 88] on input "ACT" at bounding box center [899, 94] width 12 height 12
radio input "true"
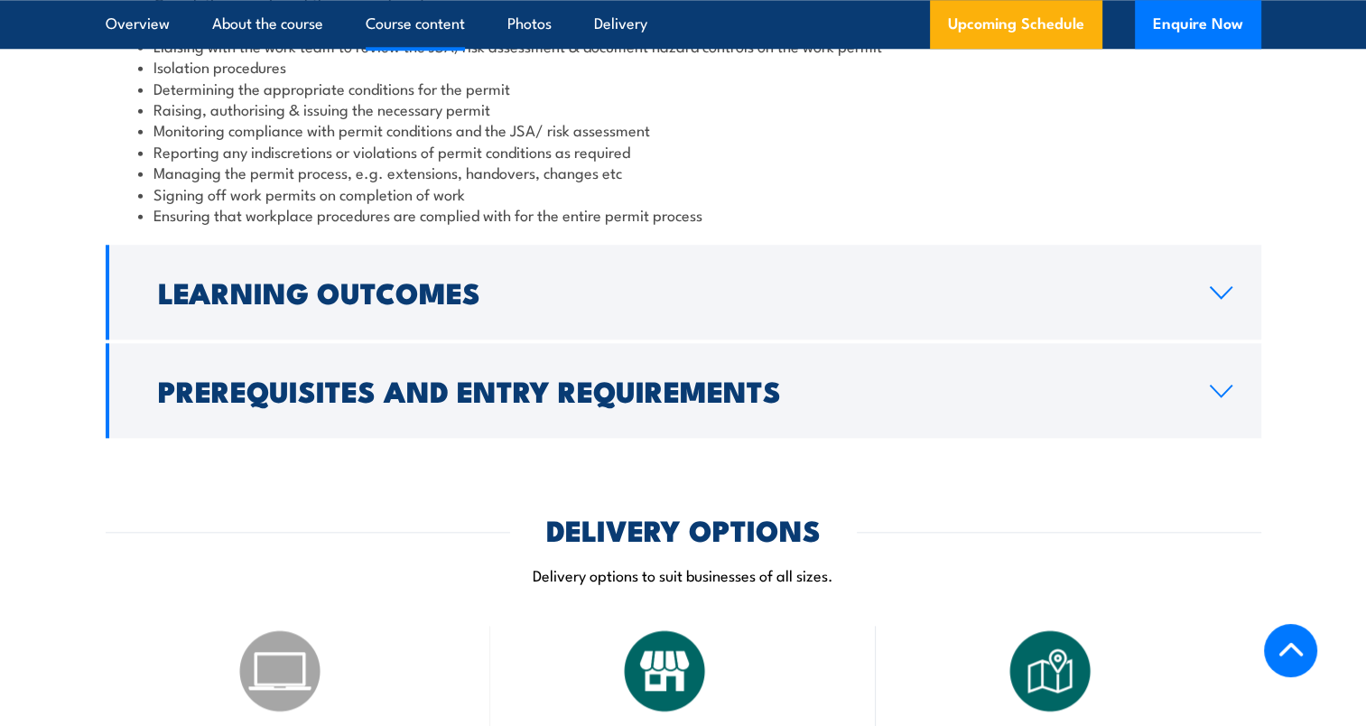
scroll to position [1589, 0]
